Goal: Information Seeking & Learning: Find specific fact

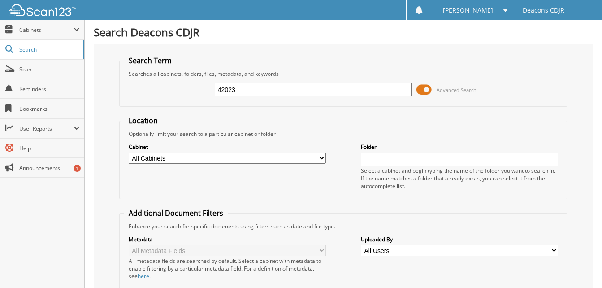
type input "42023"
click at [422, 89] on span at bounding box center [423, 89] width 15 height 13
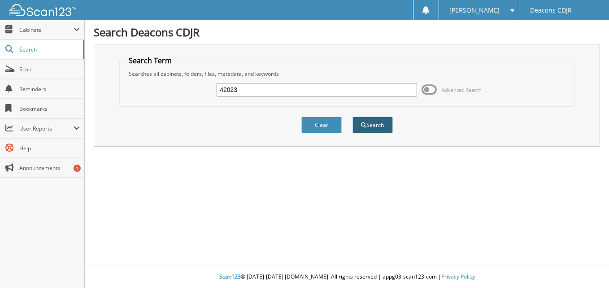
click at [380, 125] on button "Search" at bounding box center [372, 125] width 40 height 17
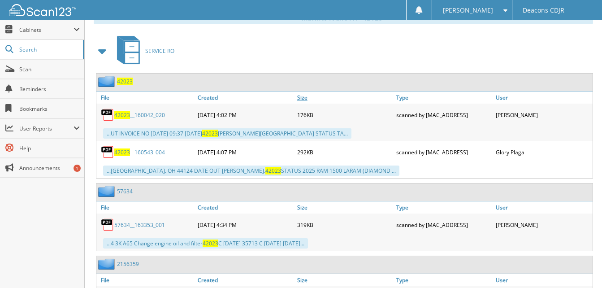
scroll to position [403, 0]
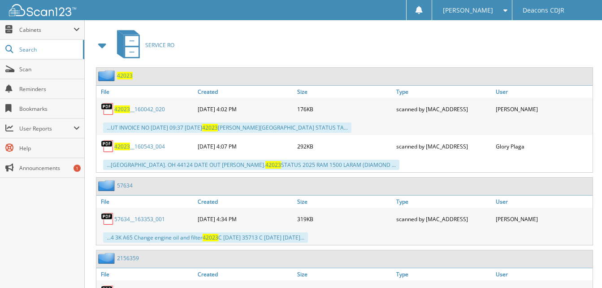
click at [147, 149] on link "42023 __160543_004" at bounding box center [139, 147] width 51 height 8
click at [158, 109] on link "42023 __160042_020" at bounding box center [139, 109] width 51 height 8
click at [148, 146] on link "42023 __160543_004" at bounding box center [139, 147] width 51 height 8
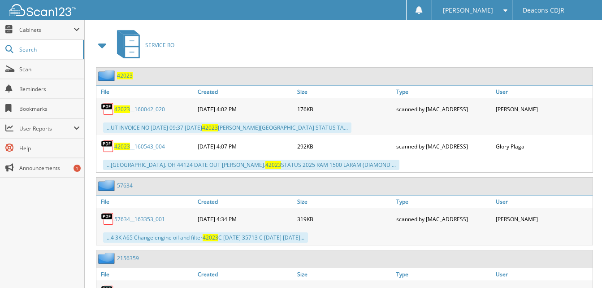
click at [164, 109] on link "42023 __160042_020" at bounding box center [139, 109] width 51 height 8
